Goal: Transaction & Acquisition: Purchase product/service

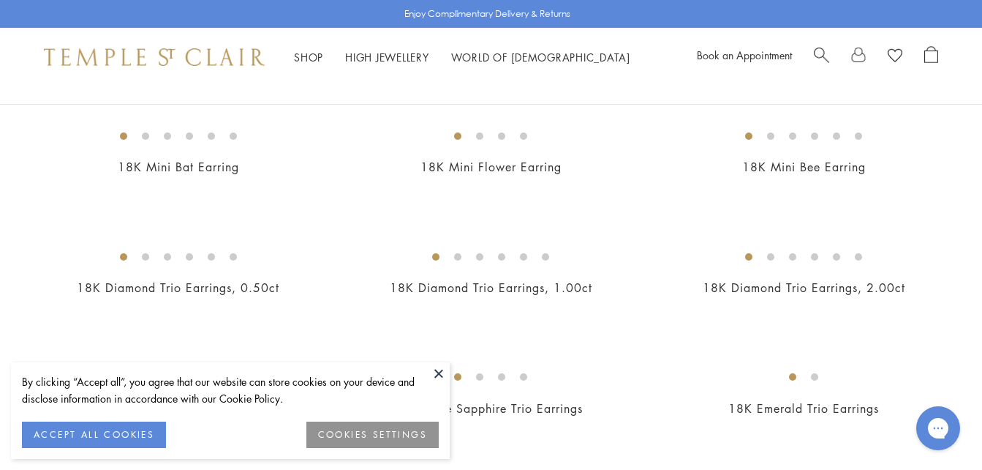
scroll to position [512, 0]
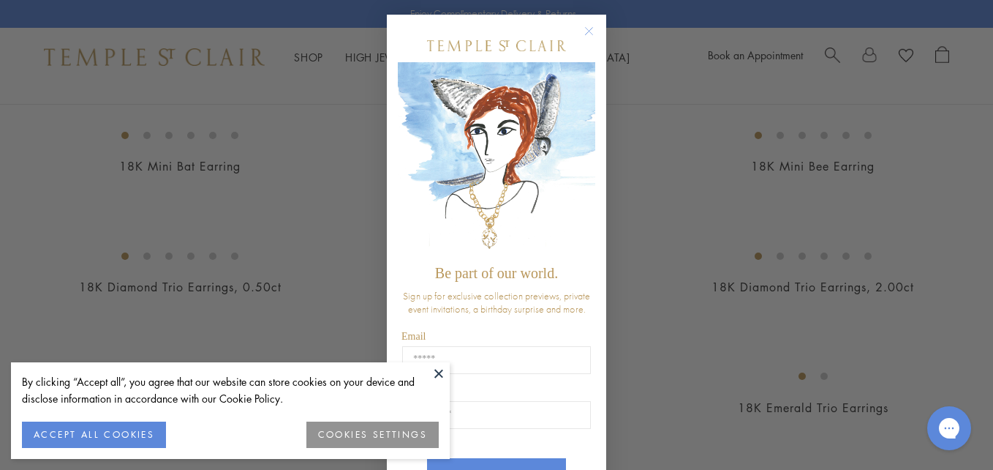
click at [587, 33] on circle "Close dialog" at bounding box center [590, 32] width 18 height 18
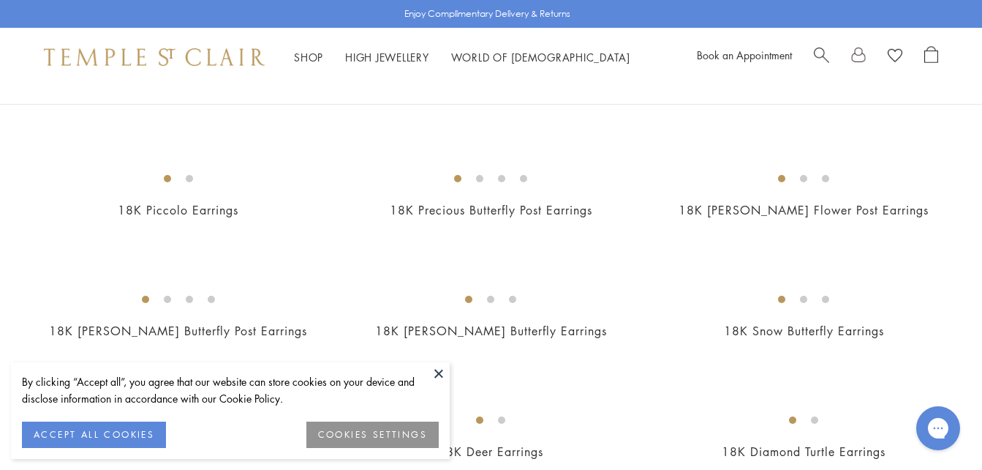
scroll to position [1828, 0]
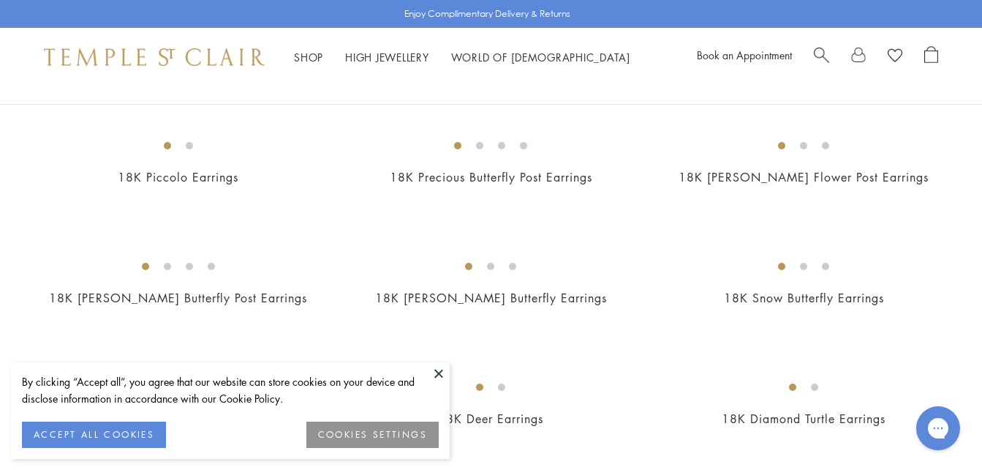
click at [0, 0] on img at bounding box center [0, 0] width 0 height 0
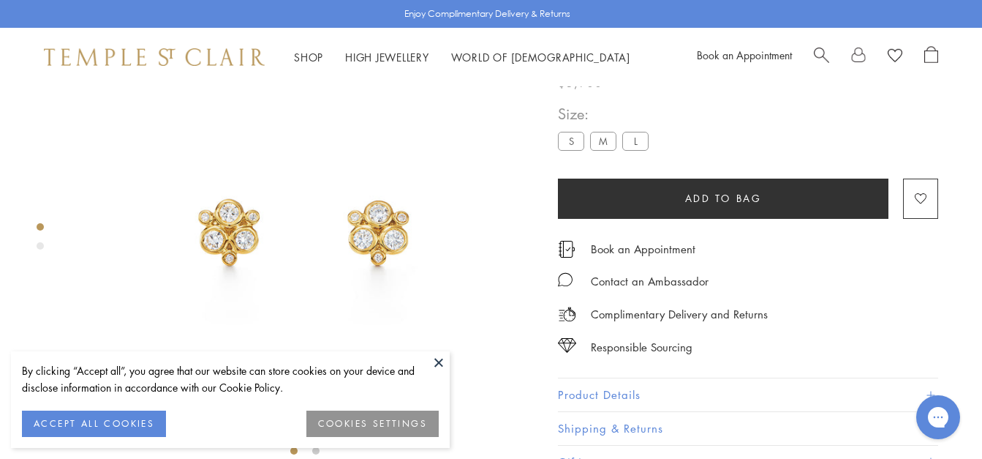
click at [99, 413] on button "ACCEPT ALL COOKIES" at bounding box center [94, 423] width 144 height 26
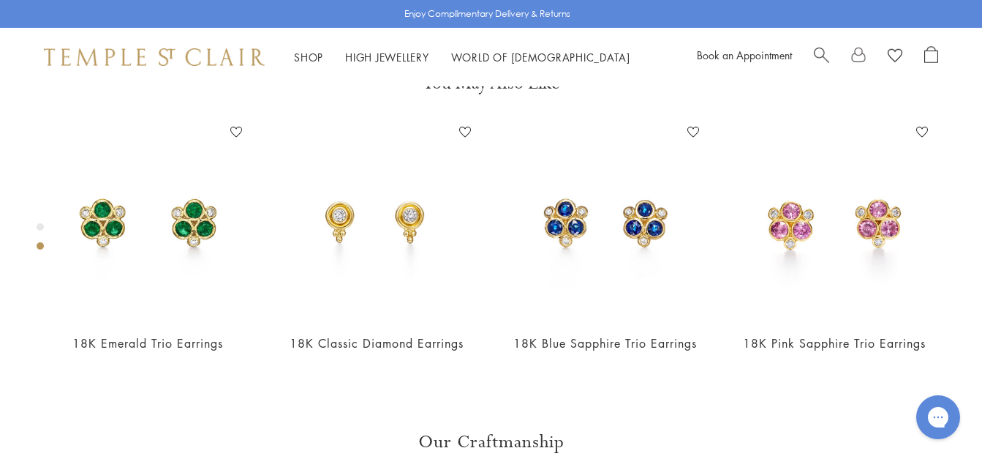
scroll to position [525, 0]
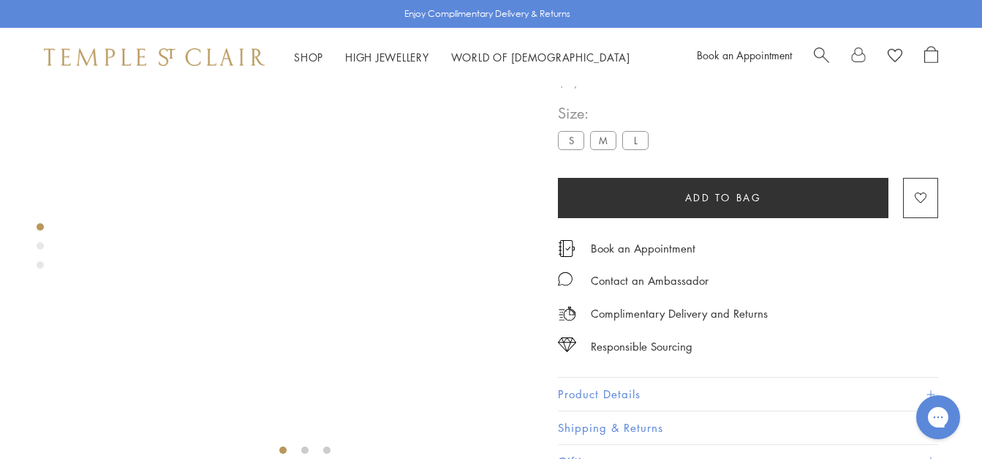
scroll to position [86, 0]
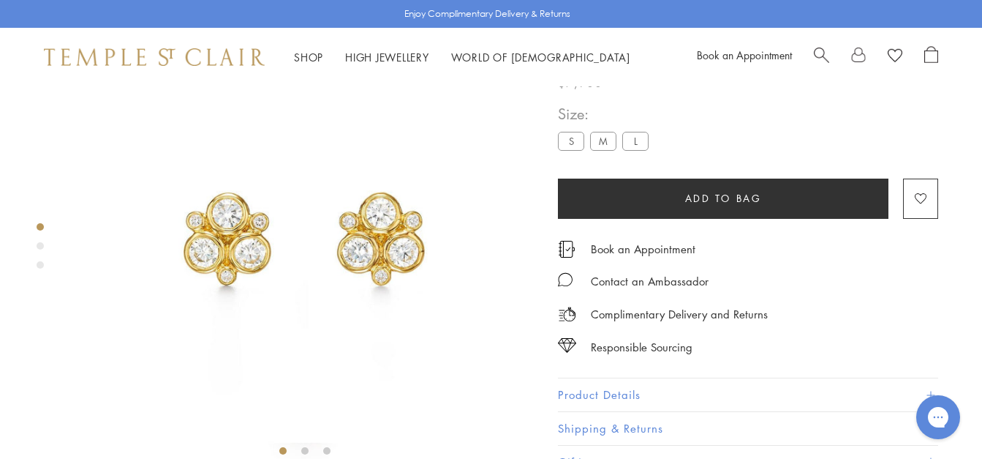
click at [636, 150] on label "L" at bounding box center [635, 141] width 26 height 18
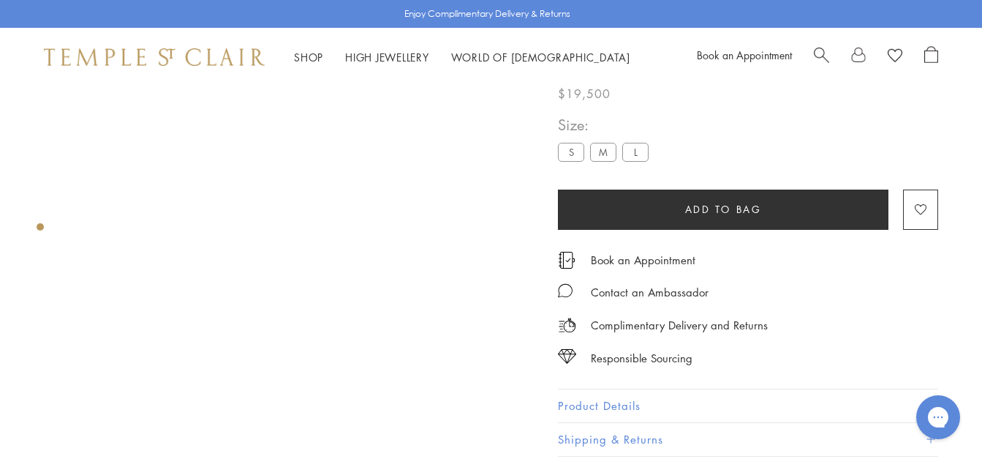
scroll to position [13, 0]
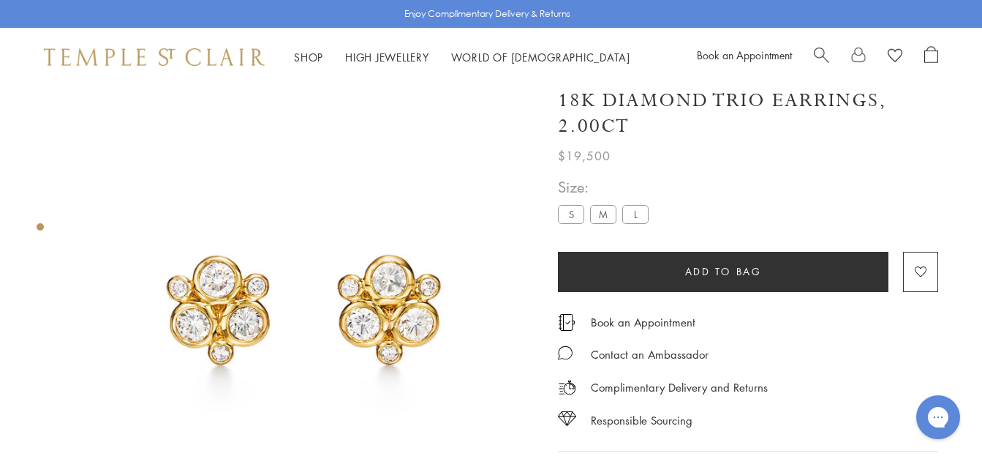
click at [494, 241] on img at bounding box center [304, 304] width 463 height 463
click at [41, 226] on div "Product gallery navigation" at bounding box center [40, 226] width 7 height 7
